Goal: Task Accomplishment & Management: Use online tool/utility

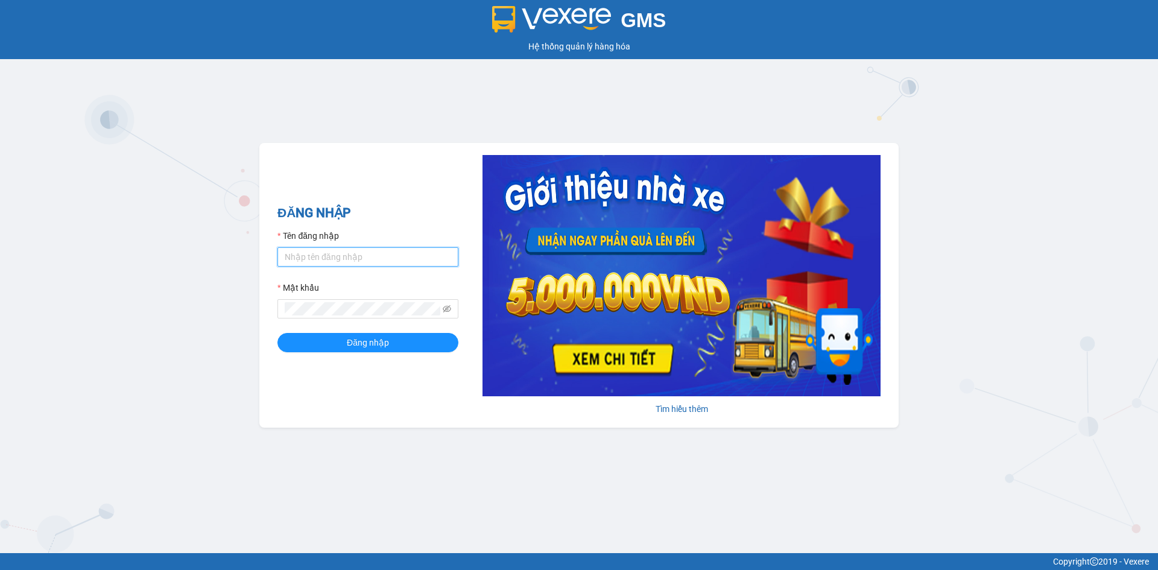
click at [335, 258] on input "Tên đăng nhập" at bounding box center [367, 256] width 181 height 19
type input "nhaxe.haicuong"
click at [347, 343] on span "Đăng nhập" at bounding box center [368, 342] width 42 height 13
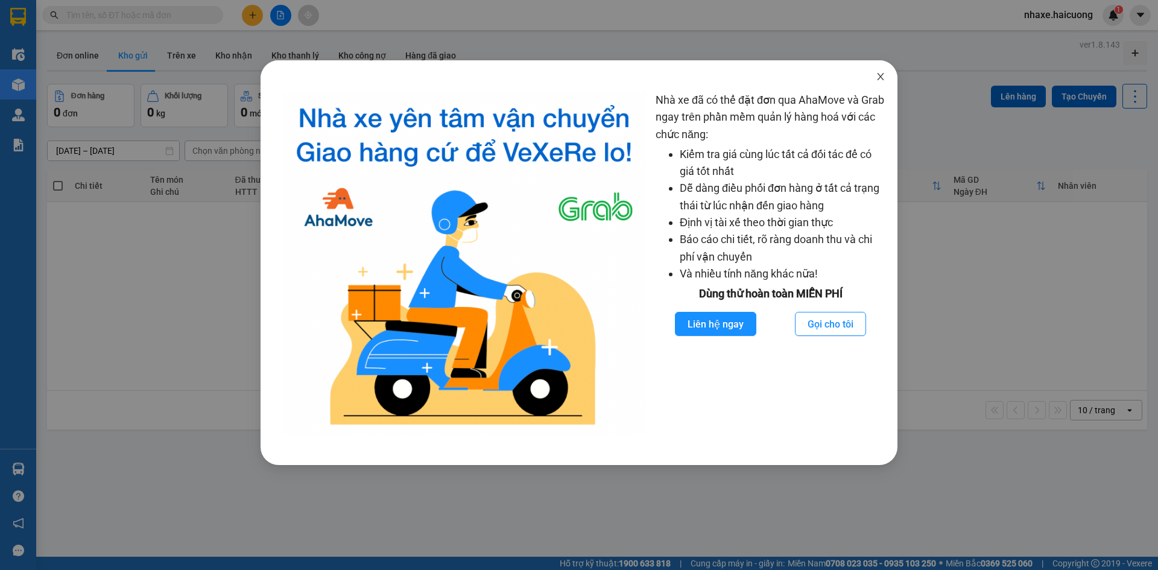
click at [873, 83] on span "Close" at bounding box center [881, 77] width 34 height 34
